Goal: Check status

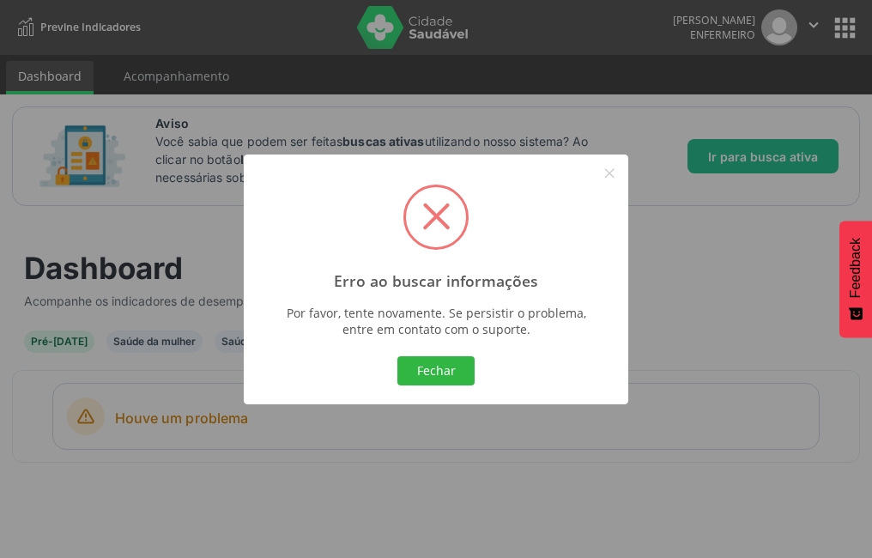
click at [499, 366] on div "Fechar Cancel" at bounding box center [436, 371] width 354 height 36
click at [480, 360] on div "Fechar Cancel" at bounding box center [436, 371] width 354 height 36
click at [440, 381] on button "Fechar" at bounding box center [435, 370] width 77 height 29
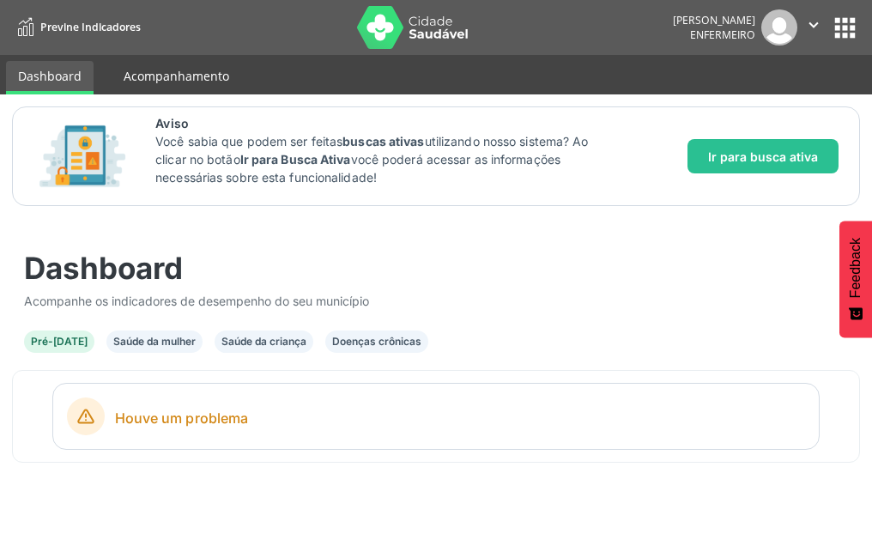
click at [136, 82] on link "Acompanhamento" at bounding box center [177, 76] width 130 height 30
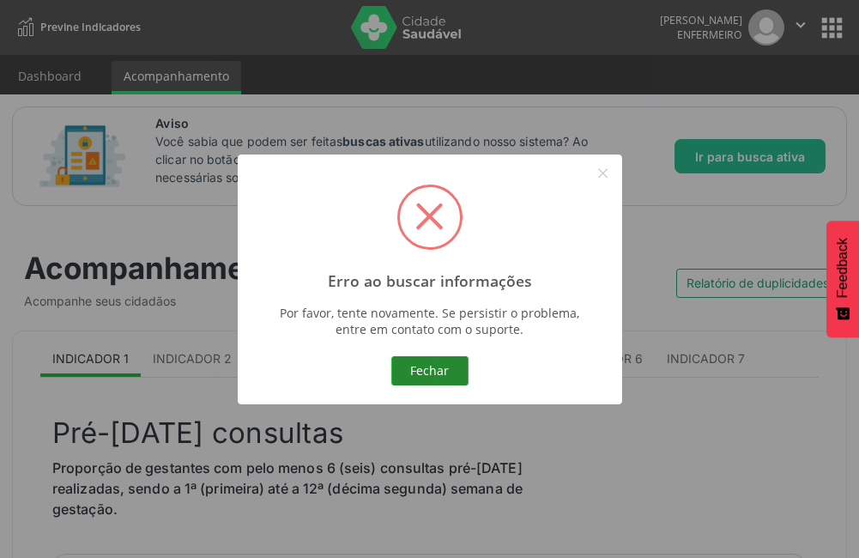
click at [452, 360] on button "Fechar" at bounding box center [429, 370] width 77 height 29
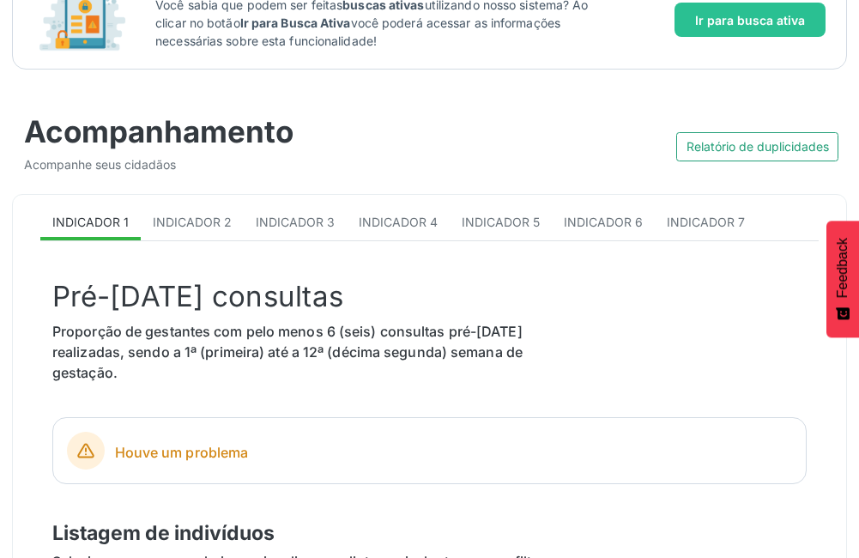
scroll to position [5, 0]
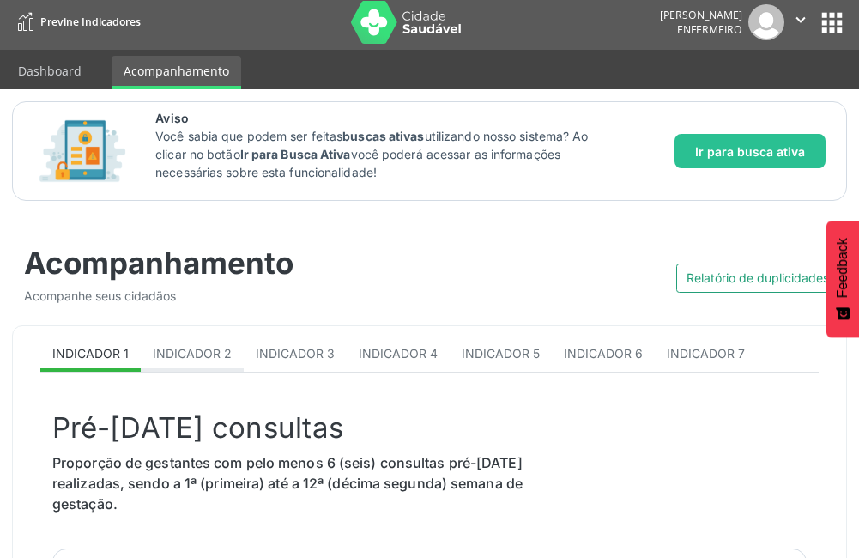
click at [216, 341] on link "Indicador 2" at bounding box center [192, 354] width 103 height 33
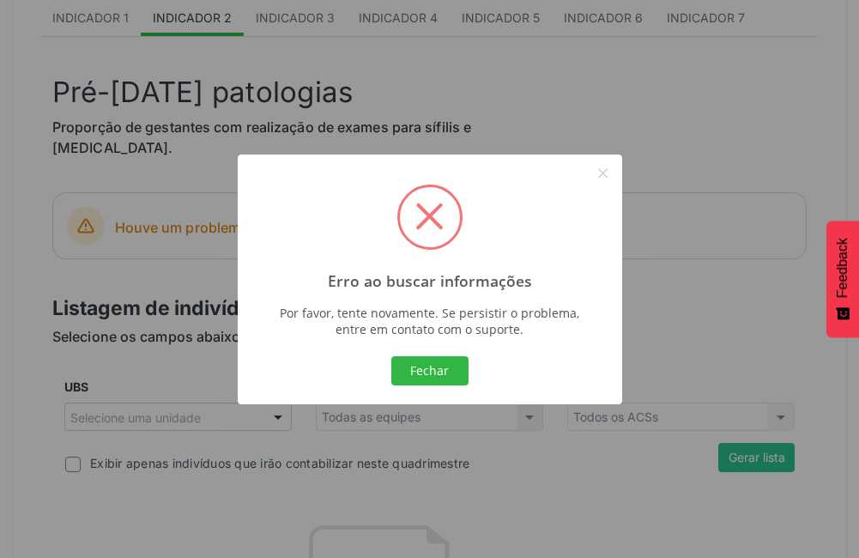
scroll to position [348, 0]
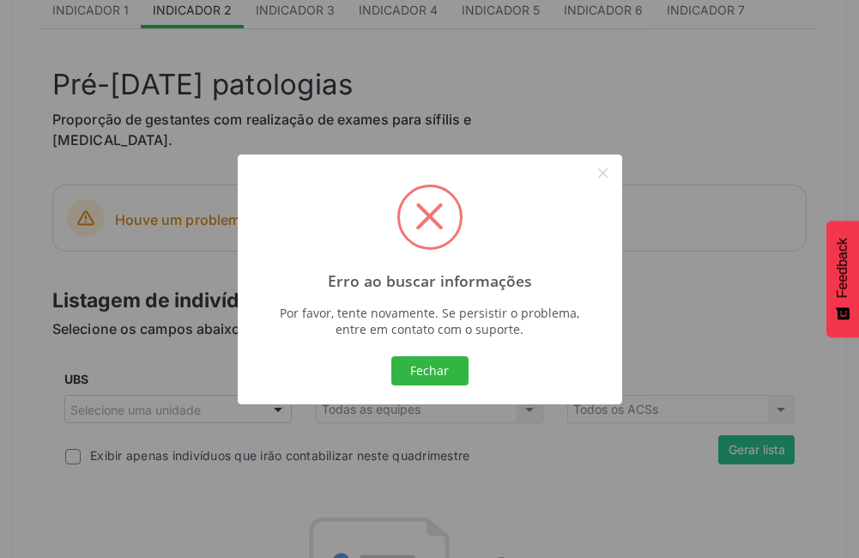
click at [423, 392] on div "Erro ao buscar informações × Por favor, tente novamente. Se persistir o problem…" at bounding box center [430, 279] width 384 height 250
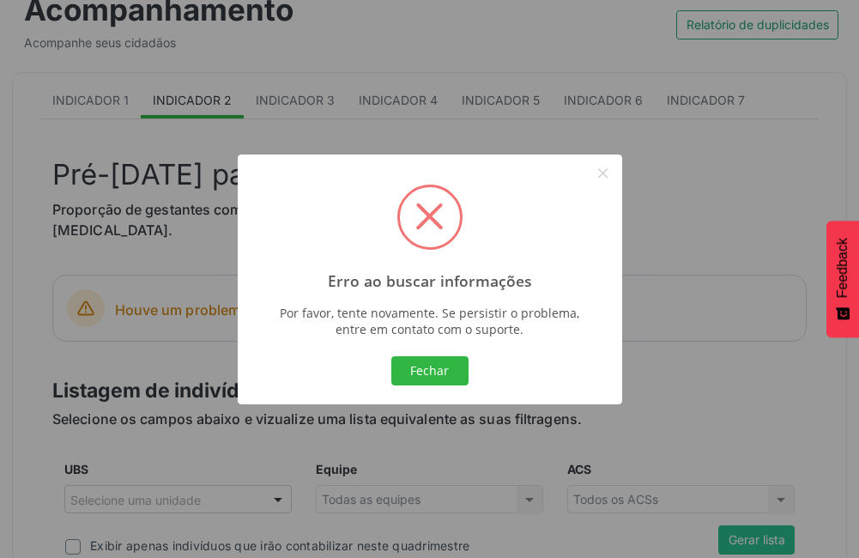
scroll to position [91, 0]
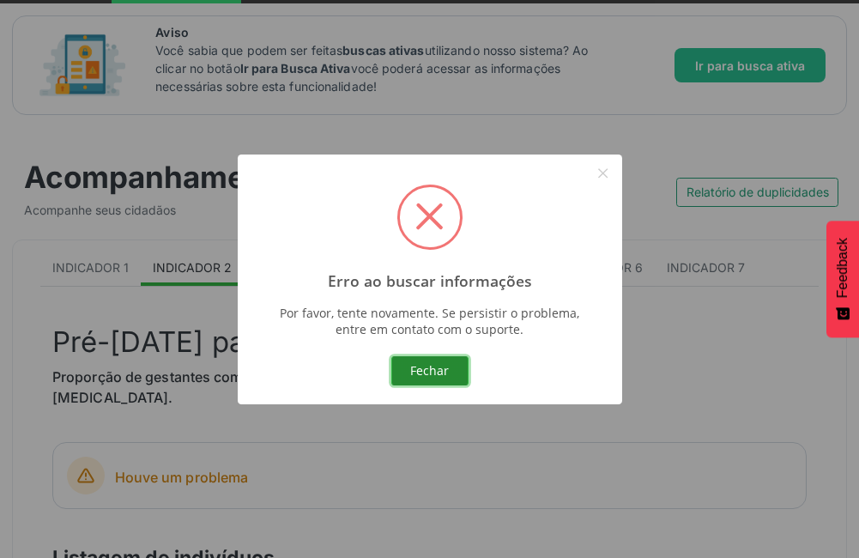
click at [449, 360] on button "Fechar" at bounding box center [429, 370] width 77 height 29
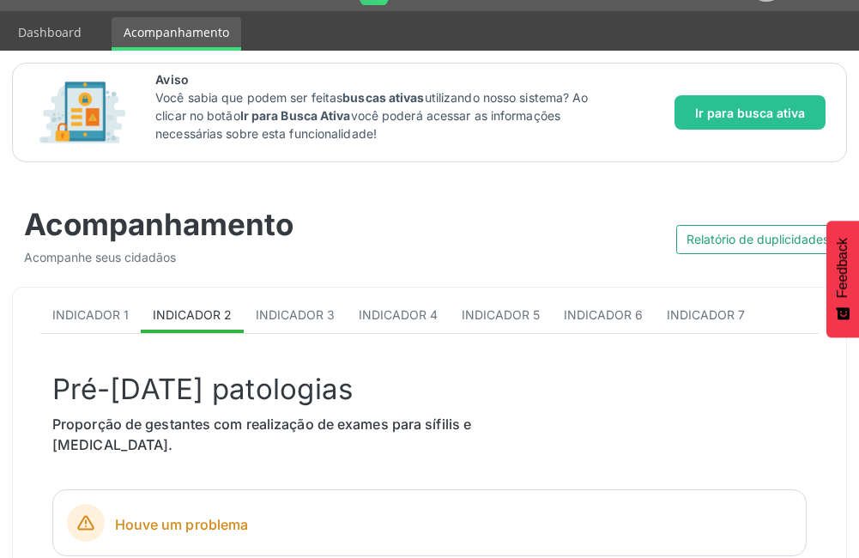
scroll to position [0, 0]
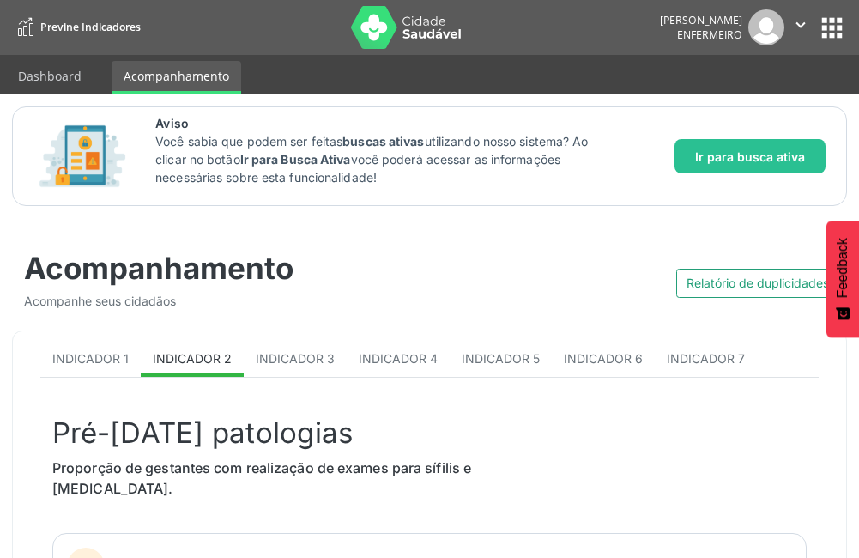
click at [839, 33] on button "apps" at bounding box center [832, 28] width 30 height 30
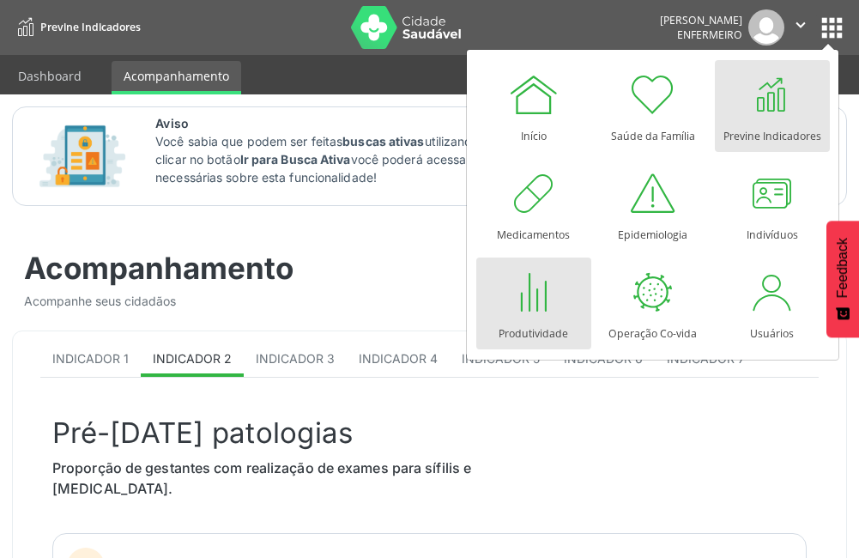
click at [511, 293] on div at bounding box center [533, 291] width 51 height 51
